Goal: Task Accomplishment & Management: Use online tool/utility

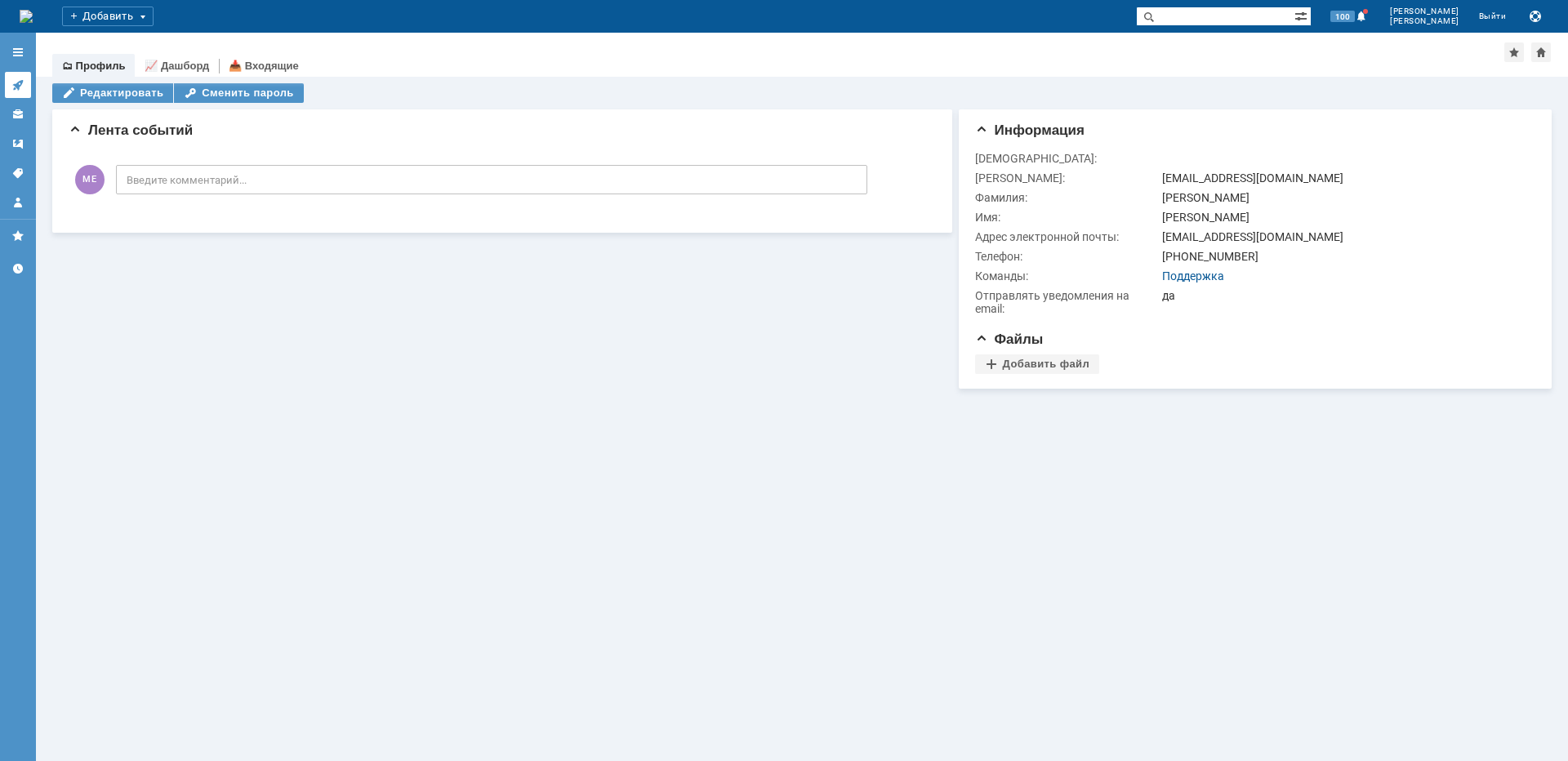
click at [19, 81] on icon at bounding box center [18, 85] width 13 height 13
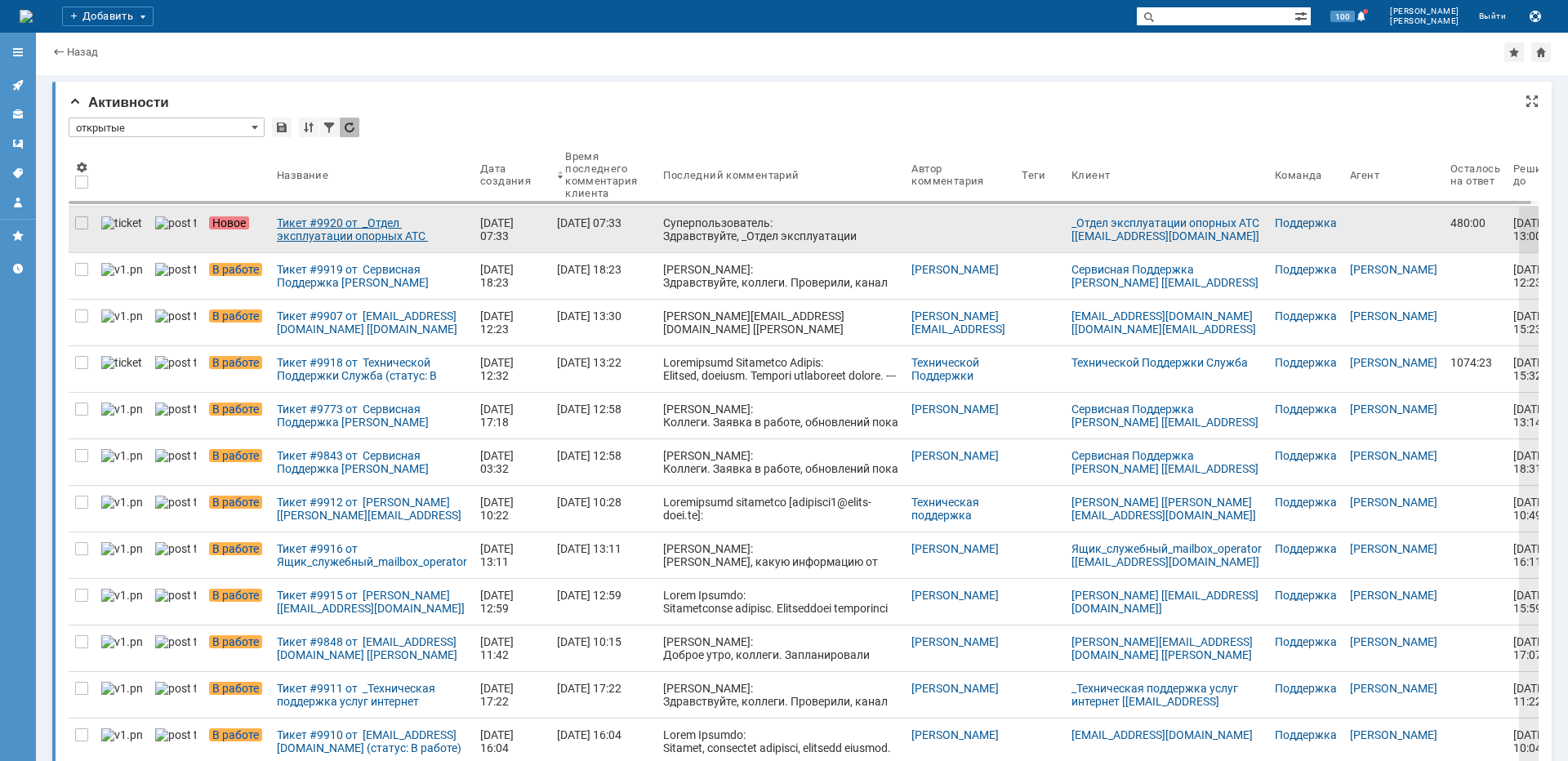
click at [277, 238] on div "Тикет #9920 от _Отдел эксплуатации опорных АТС [[EMAIL_ADDRESS][DOMAIN_NAME]] (…" at bounding box center [371, 229] width 190 height 26
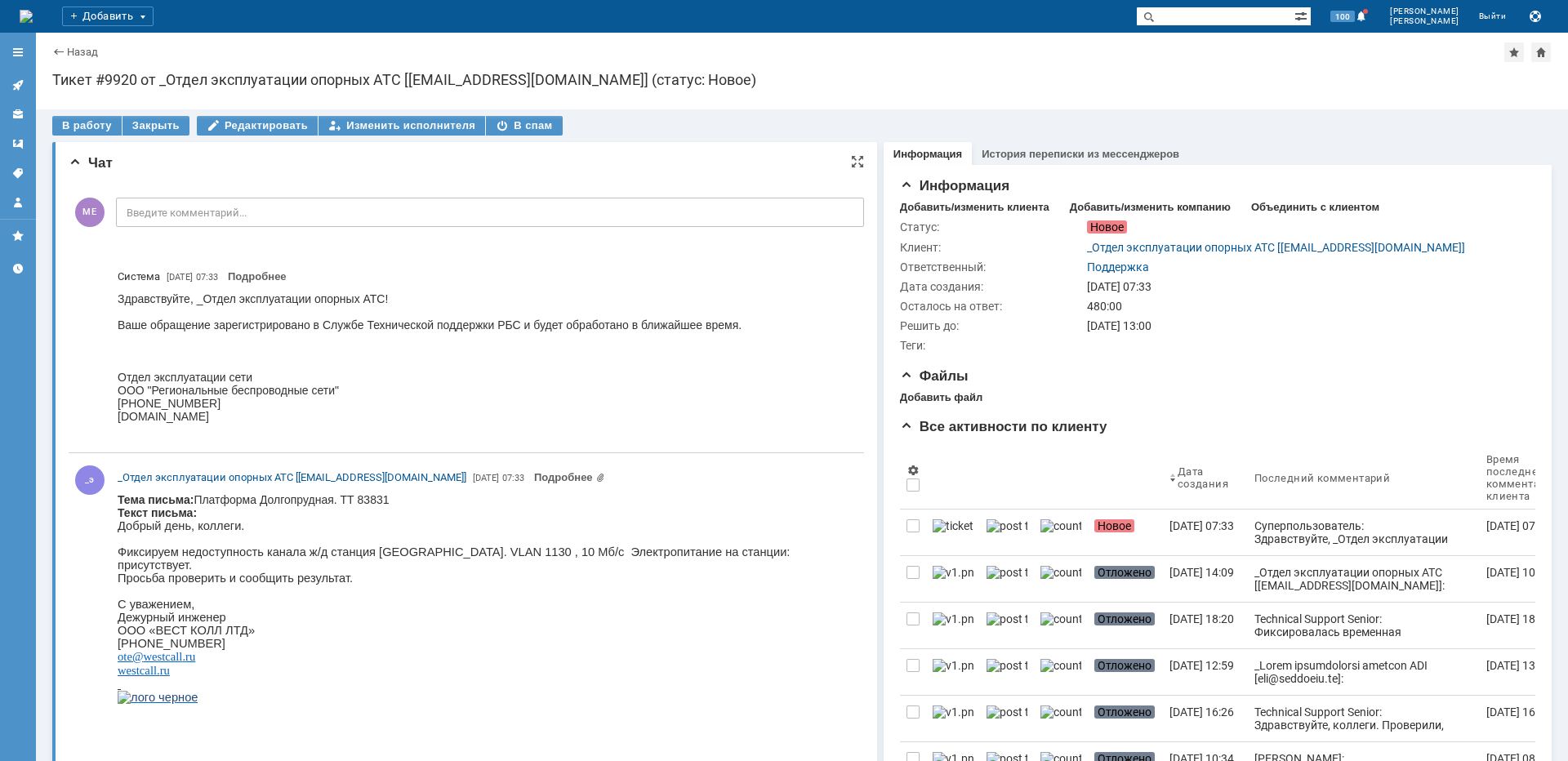
click at [392, 559] on p "Фиксируем недоступность канала ж/д станция [GEOGRAPHIC_DATA]. VLAN 1130 , 10 Мб…" at bounding box center [484, 558] width 732 height 26
copy p "Долгопрудная"
click at [88, 123] on div "В работу" at bounding box center [87, 125] width 69 height 19
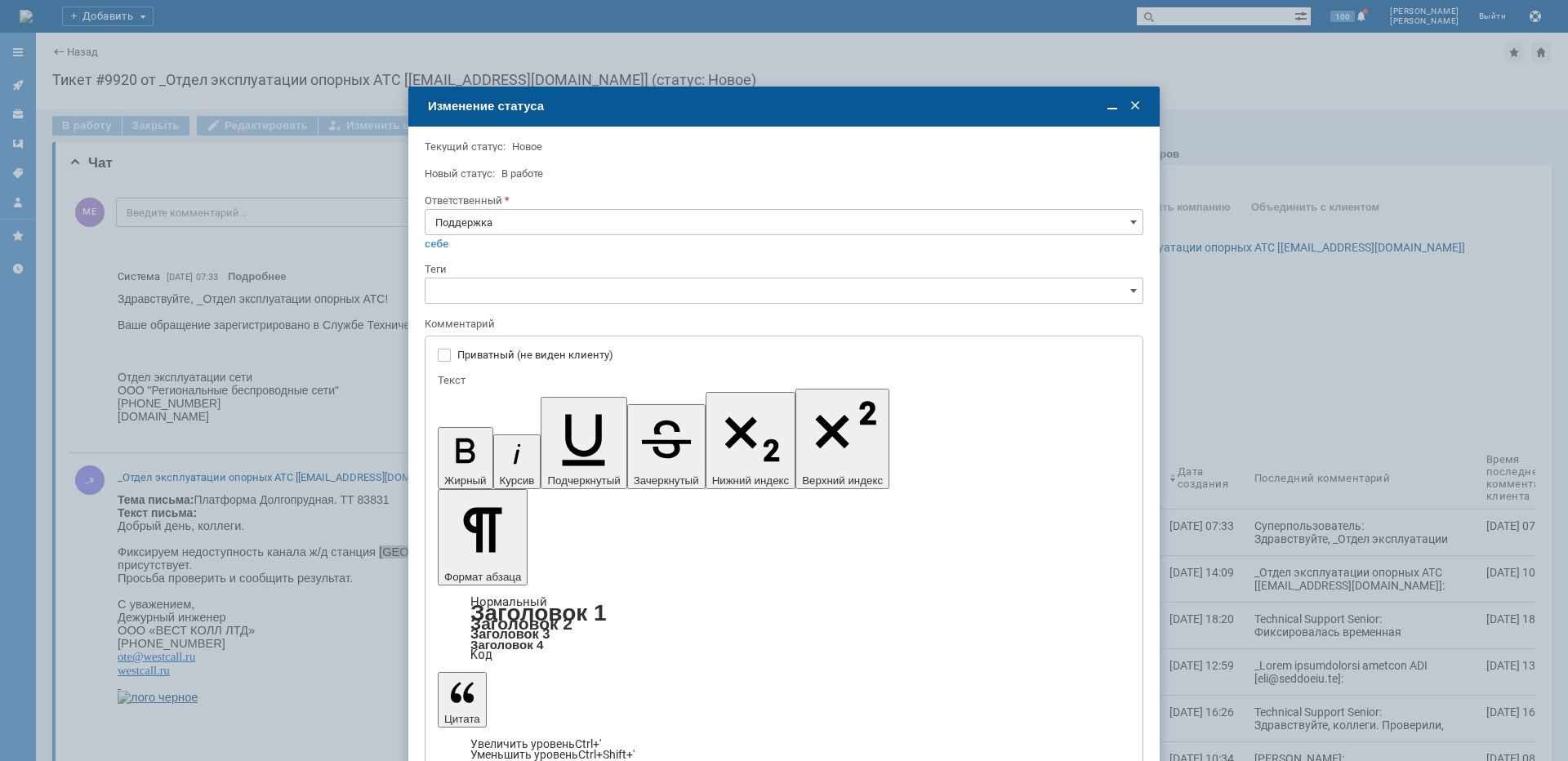
type input "[не указано]"
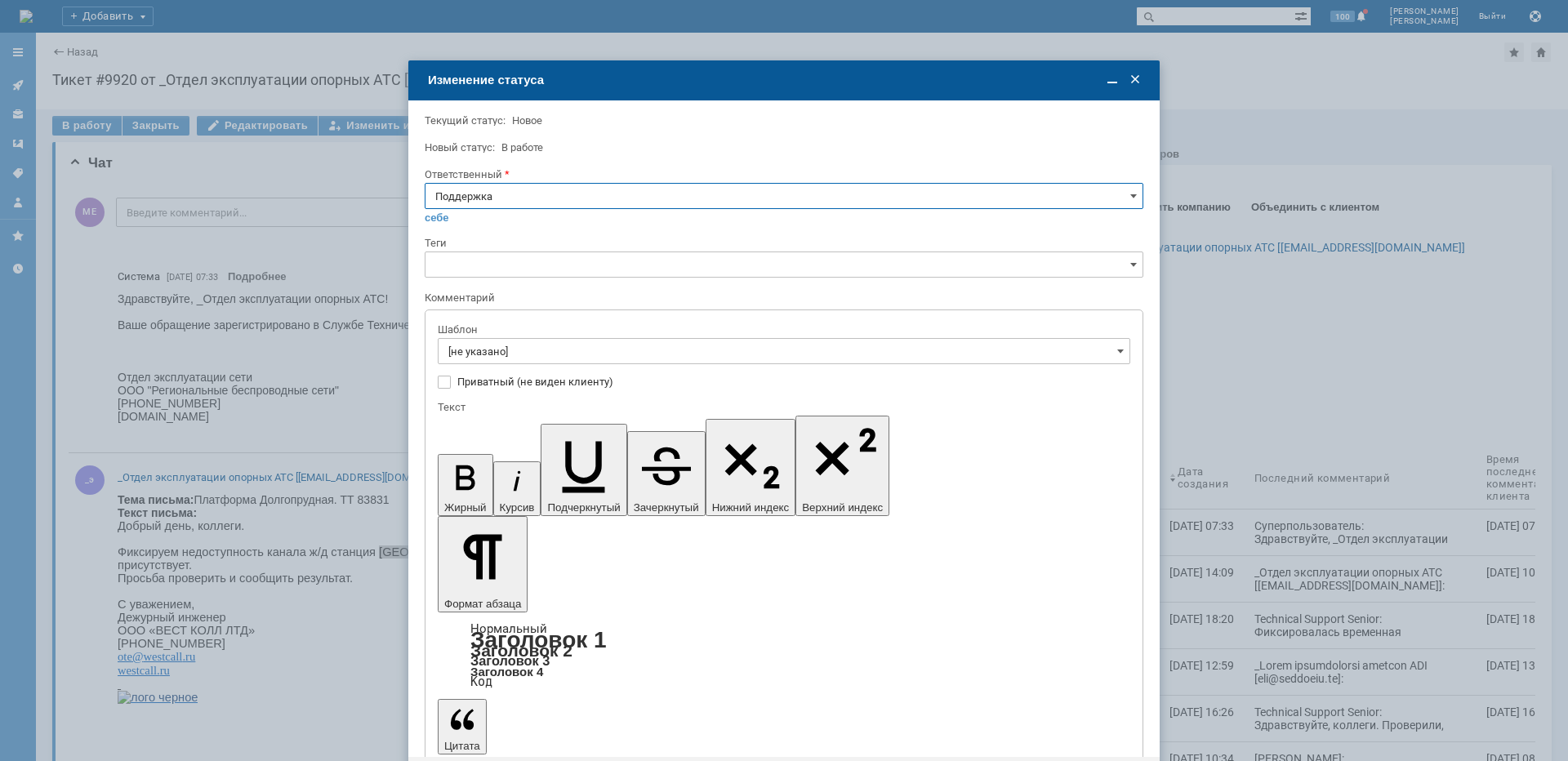
click at [527, 208] on input "Поддержка" at bounding box center [784, 195] width 719 height 26
click at [502, 363] on span "[PERSON_NAME]" at bounding box center [784, 360] width 697 height 13
type input "[PERSON_NAME]"
click at [499, 347] on input "[не указано]" at bounding box center [783, 351] width 693 height 26
type input "[PERSON_NAME]"
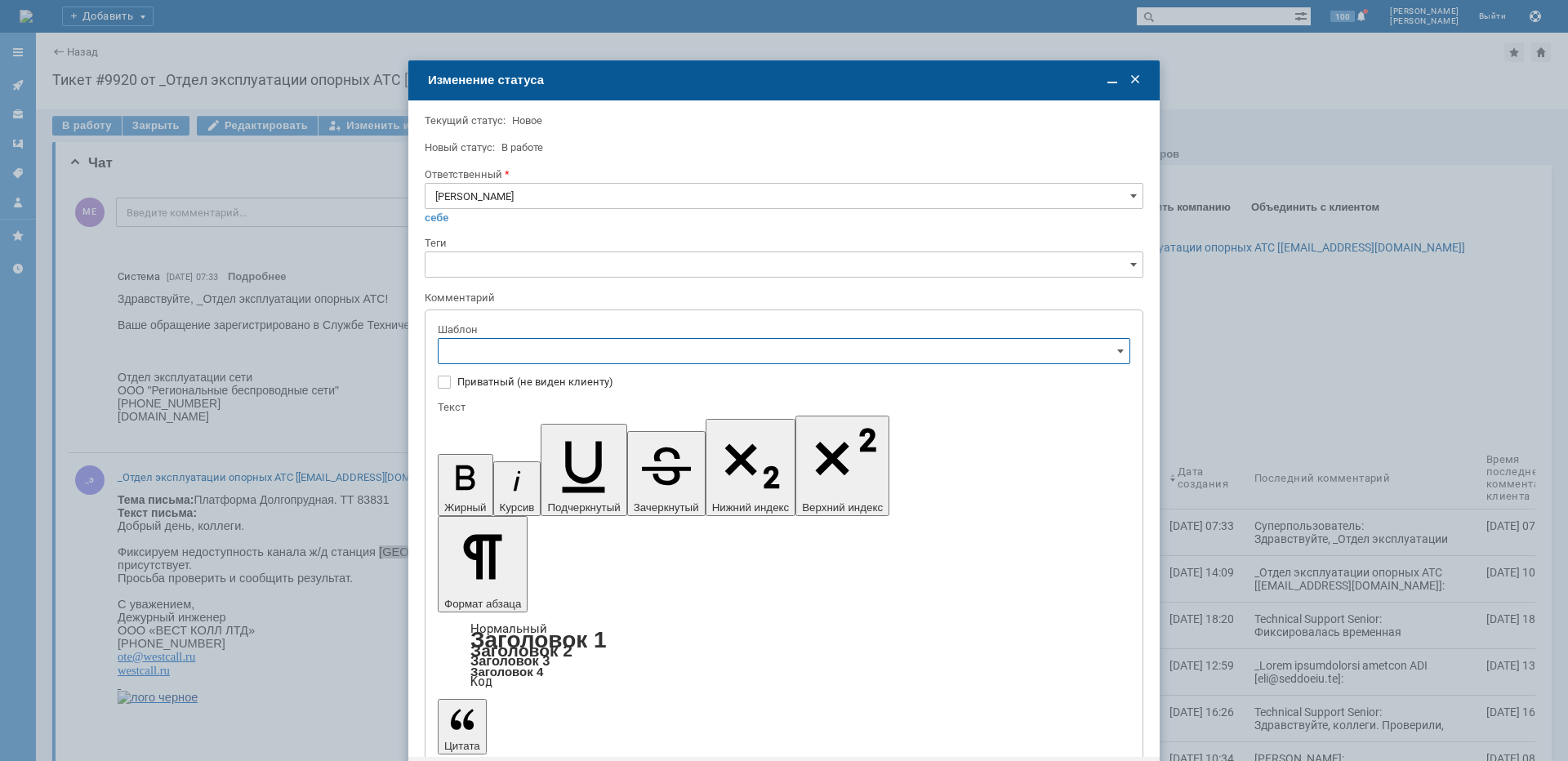
click at [585, 458] on span "[операторы] Недоступно оборудование на клиенте" at bounding box center [784, 462] width 672 height 13
type input "[операторы] Недоступно оборудование на клиенте"
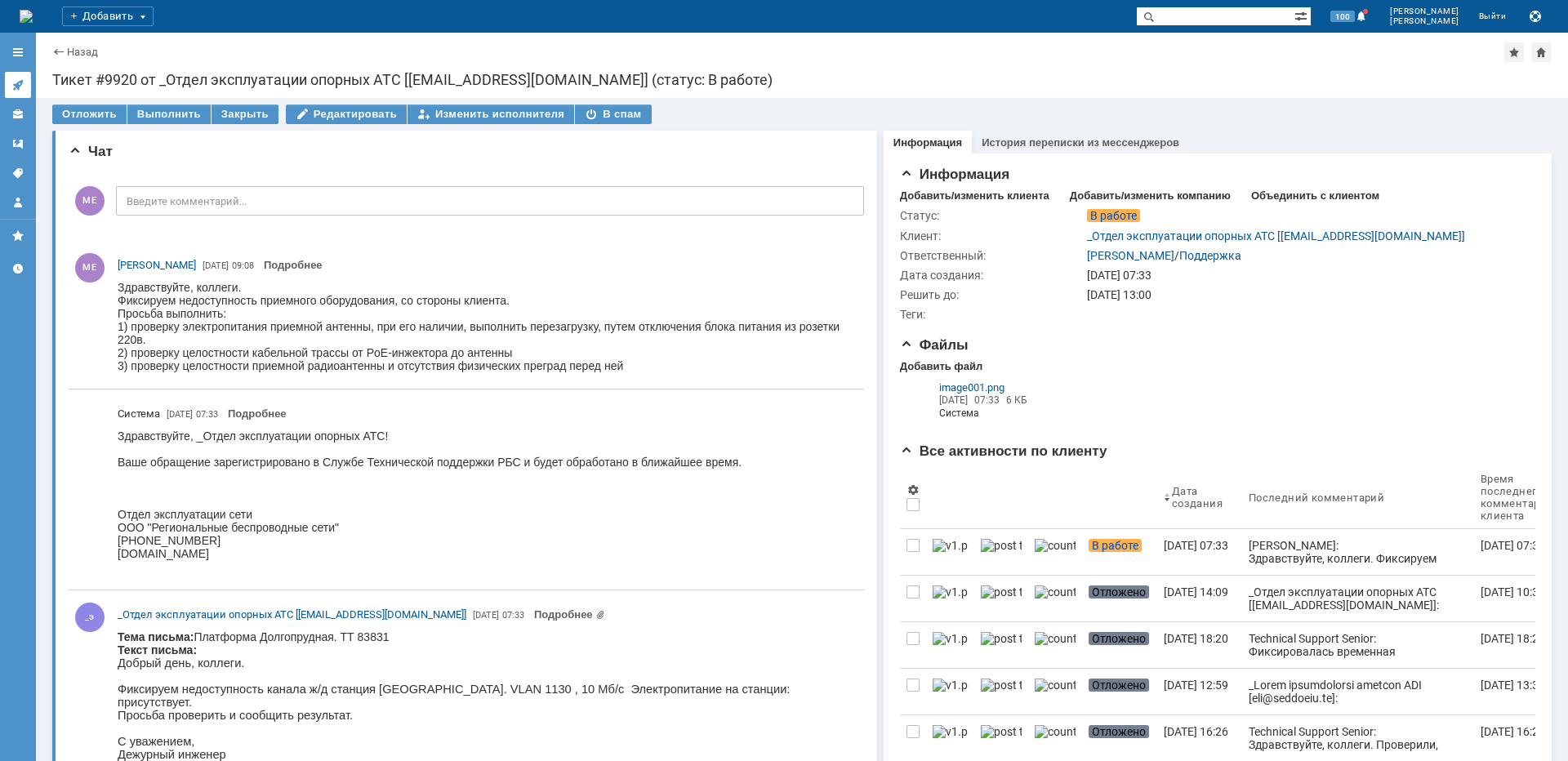
click at [25, 73] on link at bounding box center [18, 85] width 26 height 26
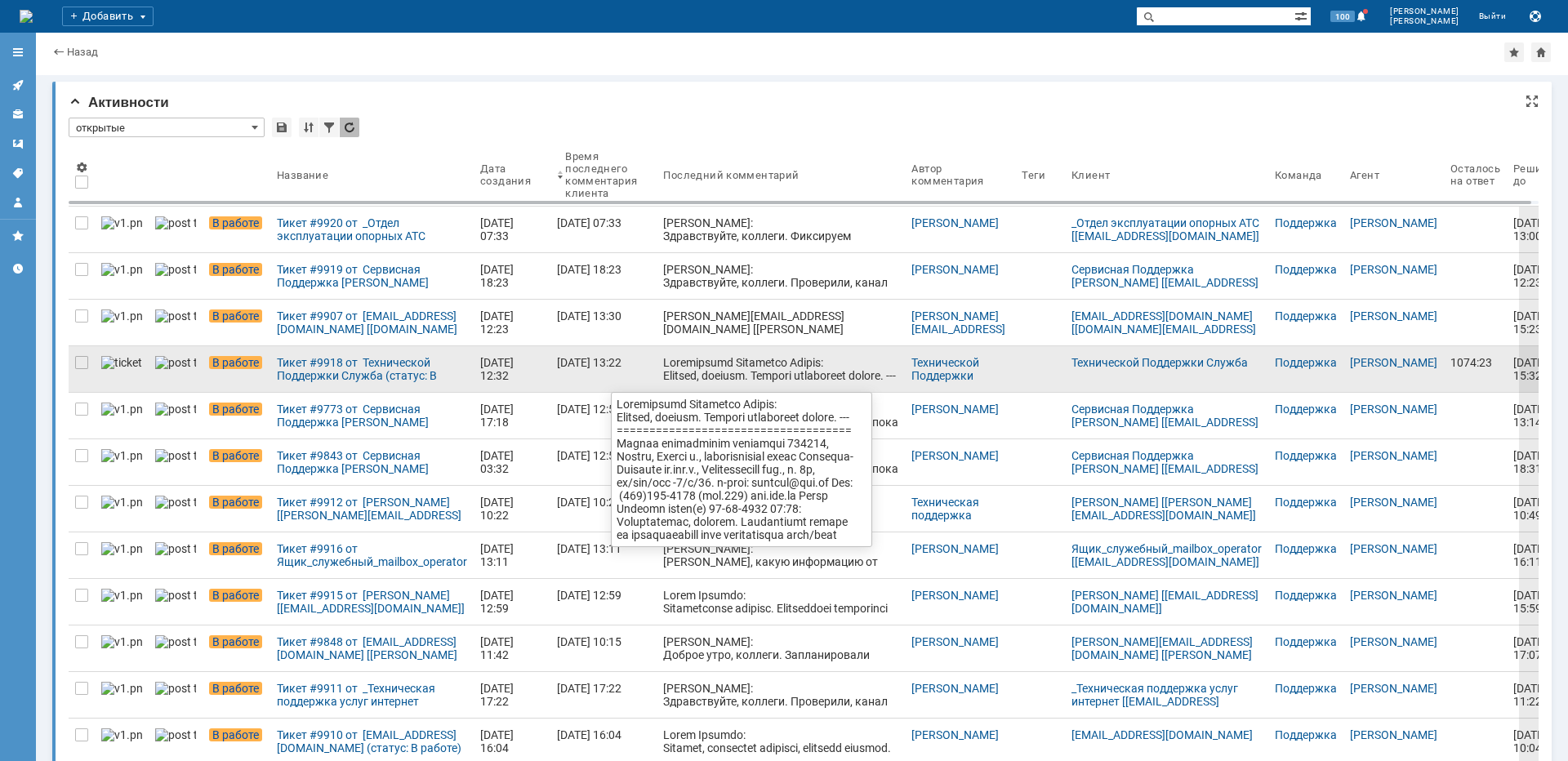
click at [774, 383] on link at bounding box center [780, 369] width 248 height 46
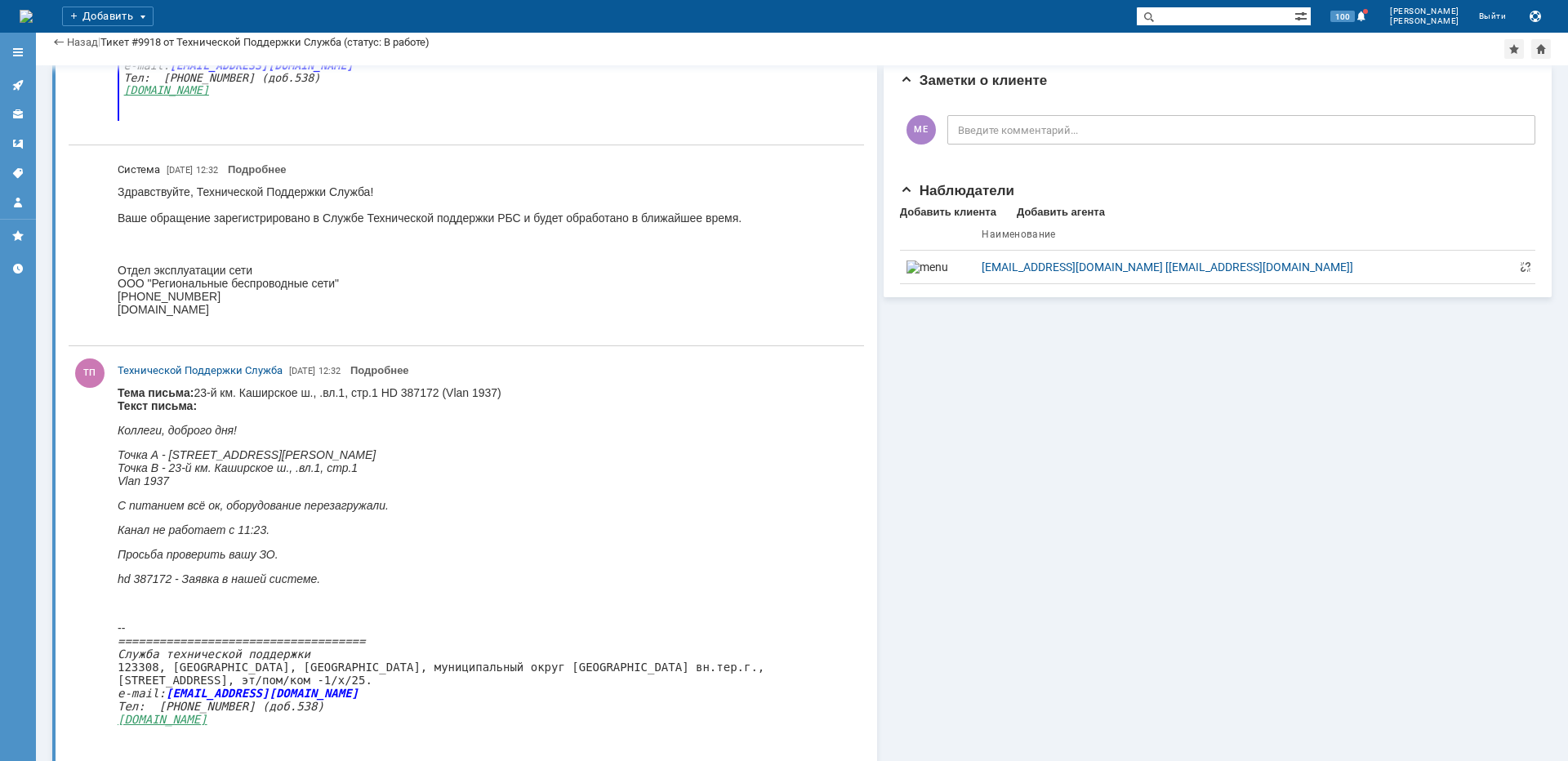
scroll to position [1393, 0]
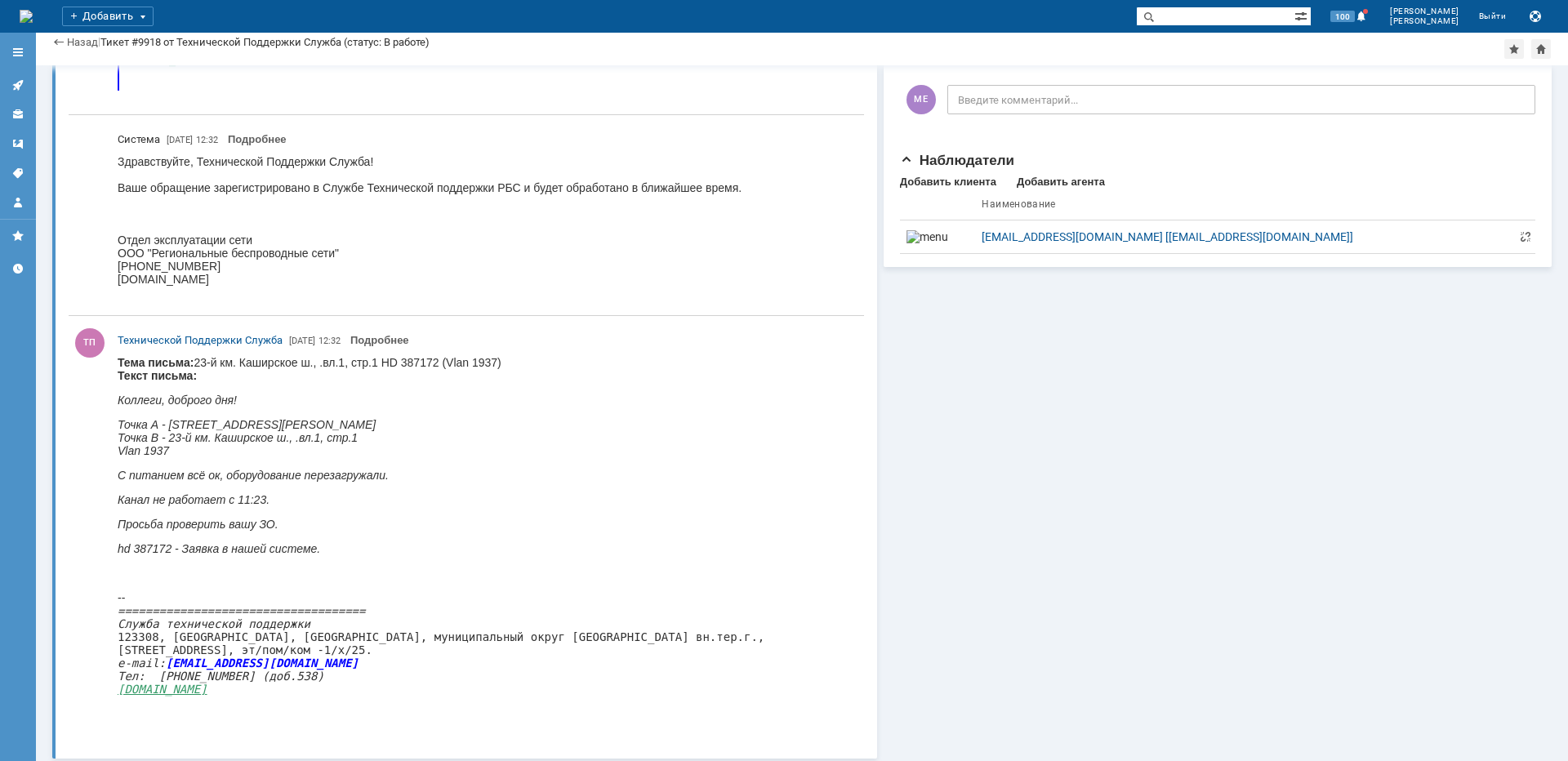
click at [236, 440] on em "Точка В - 23-й км. Каширское ш., .вл.1, стр.1" at bounding box center [238, 437] width 240 height 13
click at [235, 440] on em "Точка В - 23-й км. Каширское ш., .вл.1, стр.1" at bounding box center [238, 437] width 240 height 13
click at [25, 87] on link at bounding box center [18, 85] width 26 height 26
